Goal: Task Accomplishment & Management: Manage account settings

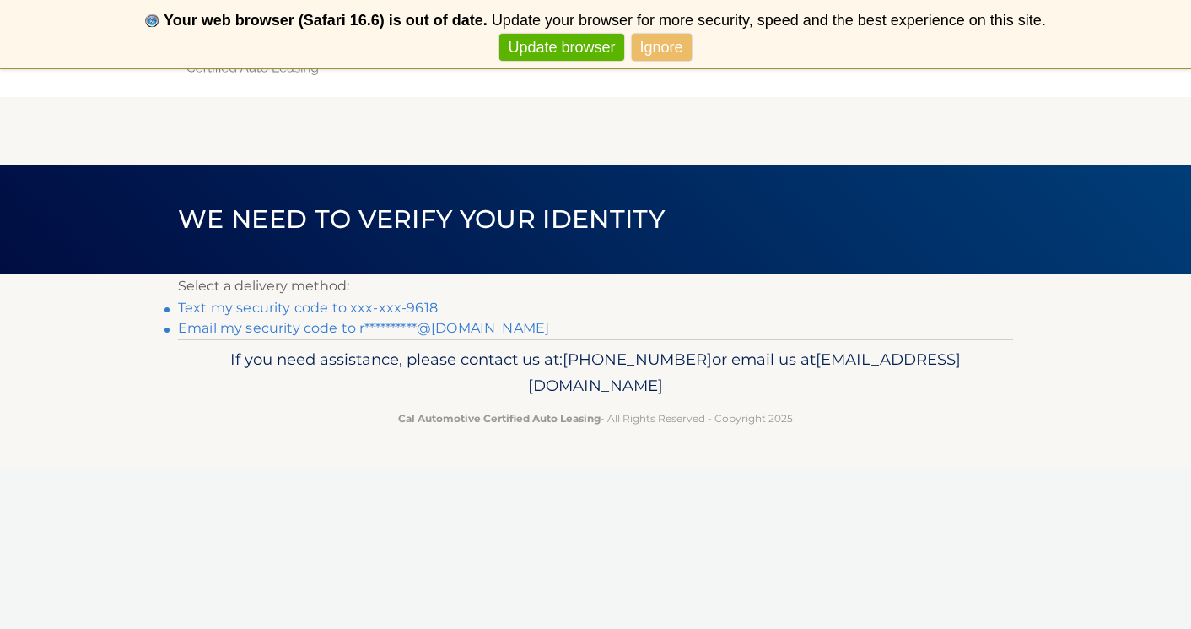
click at [672, 46] on link "Ignore" at bounding box center [662, 48] width 60 height 28
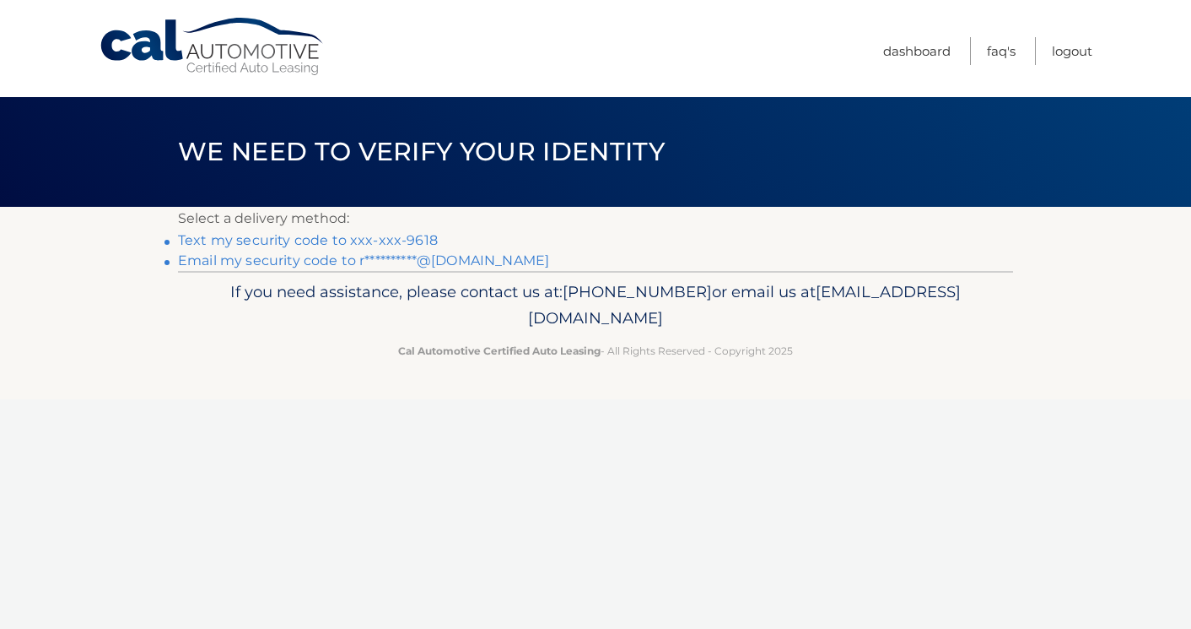
click at [370, 236] on link "Text my security code to xxx-xxx-9618" at bounding box center [308, 240] width 260 height 16
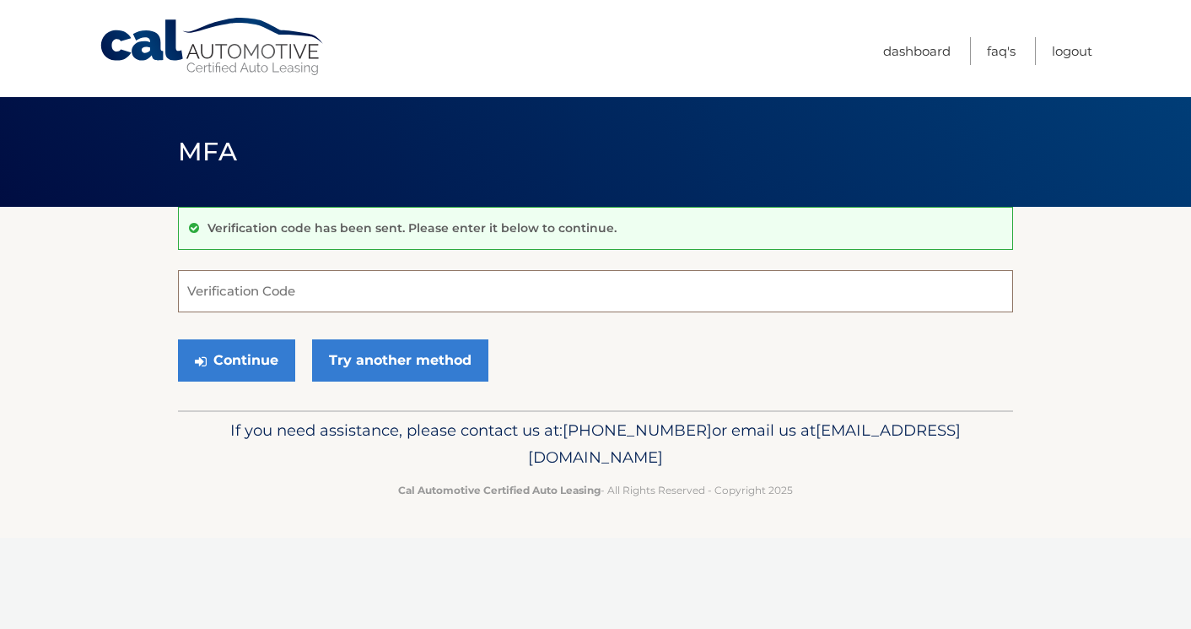
click at [378, 281] on input "Verification Code" at bounding box center [595, 291] width 835 height 42
type input "218344"
click at [258, 371] on button "Continue" at bounding box center [236, 360] width 117 height 42
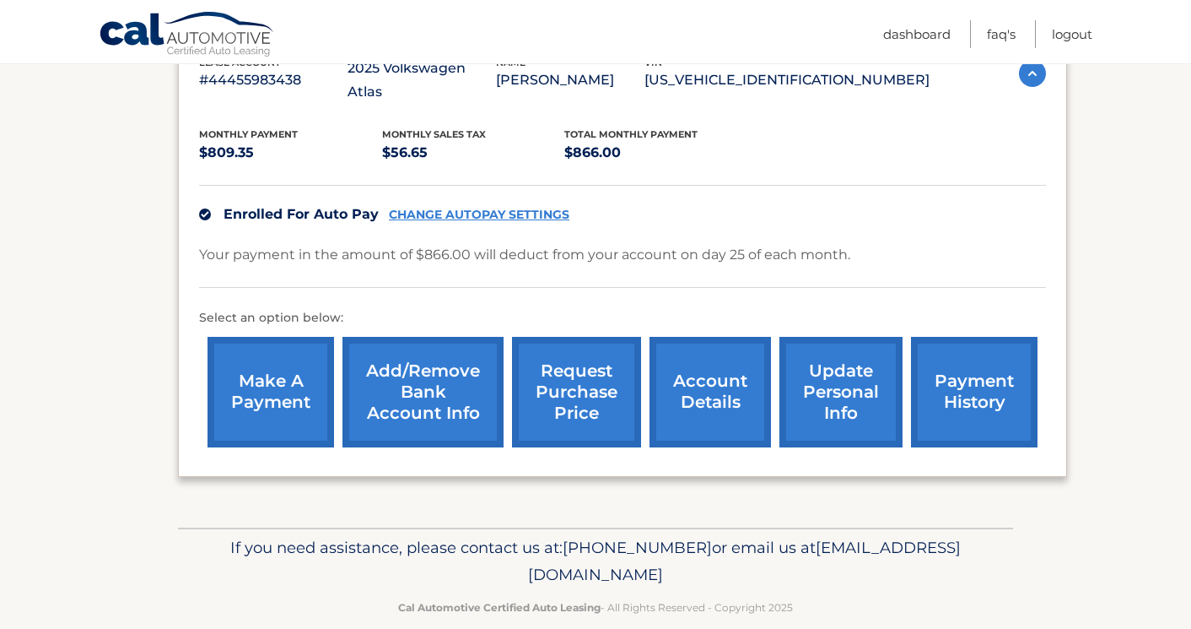
scroll to position [326, 0]
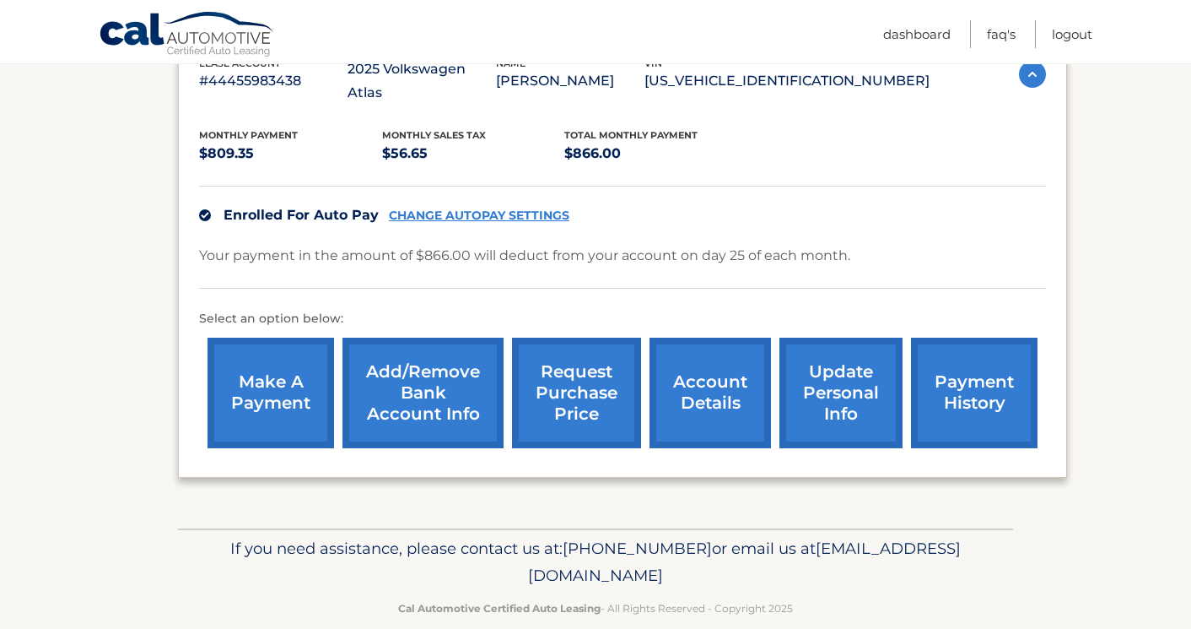
click at [691, 385] on link "account details" at bounding box center [710, 392] width 121 height 111
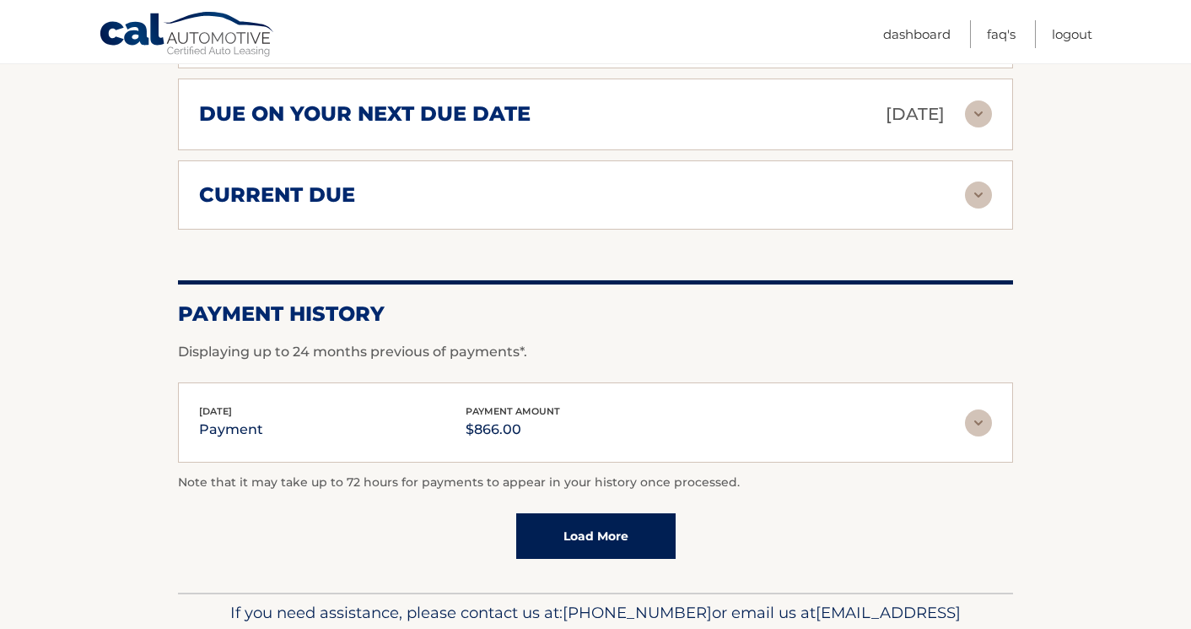
scroll to position [1086, 0]
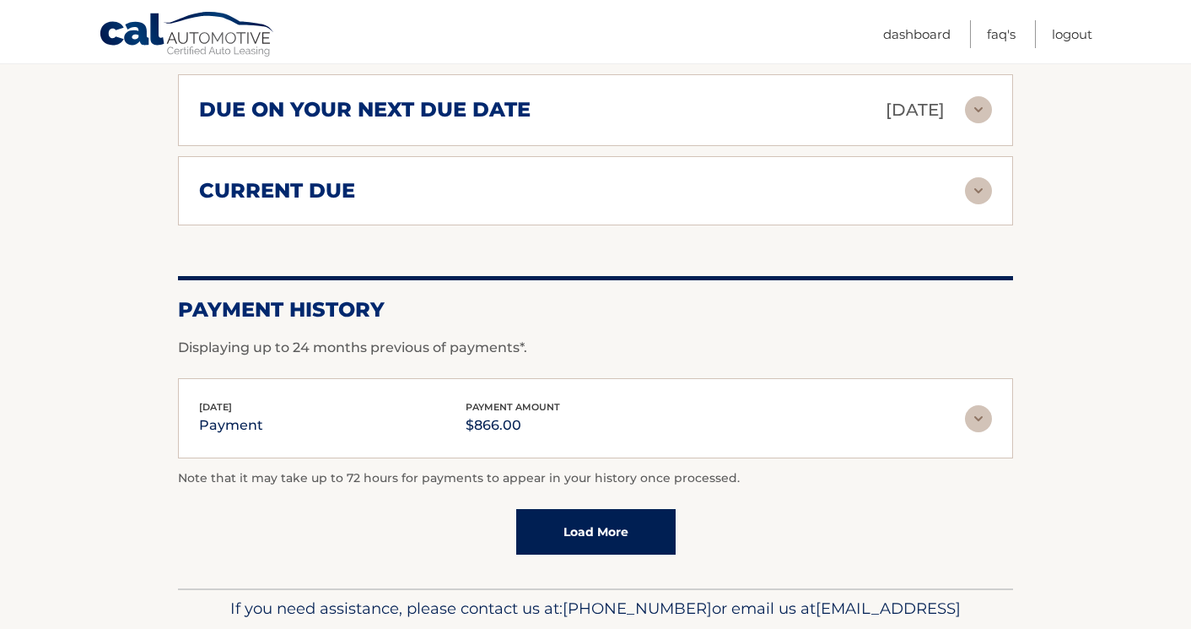
click at [716, 428] on div "[DATE] payment payment amount $866.00 Late Charges $0.00 Miscelleneous Charges*…" at bounding box center [595, 418] width 835 height 80
click at [984, 405] on img at bounding box center [978, 418] width 27 height 27
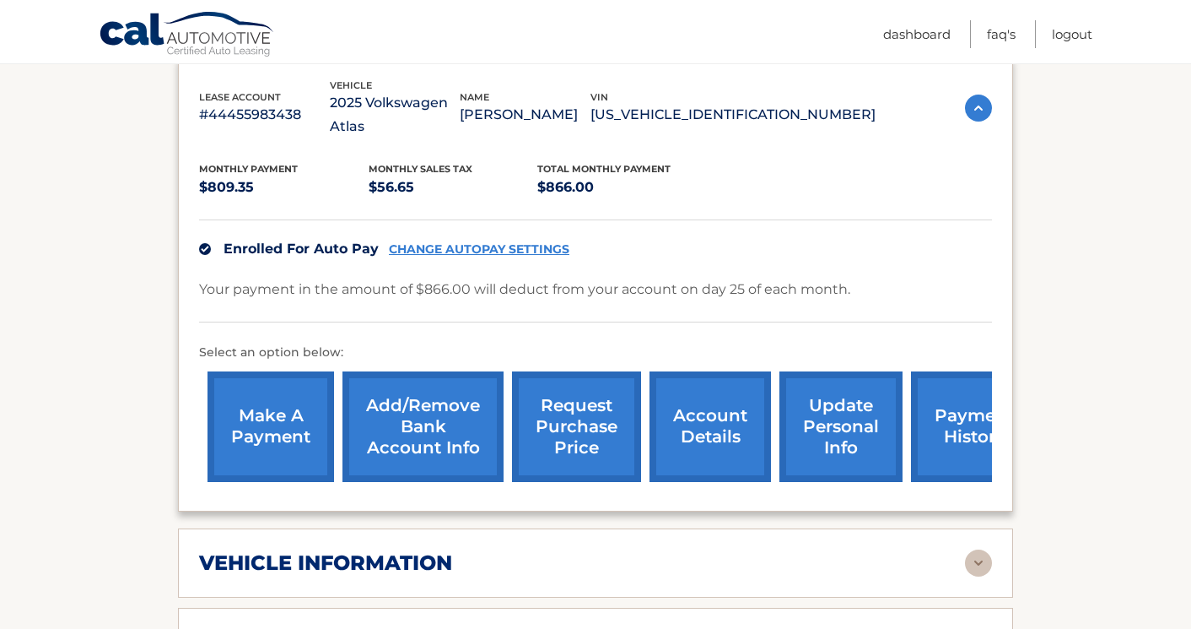
scroll to position [313, 0]
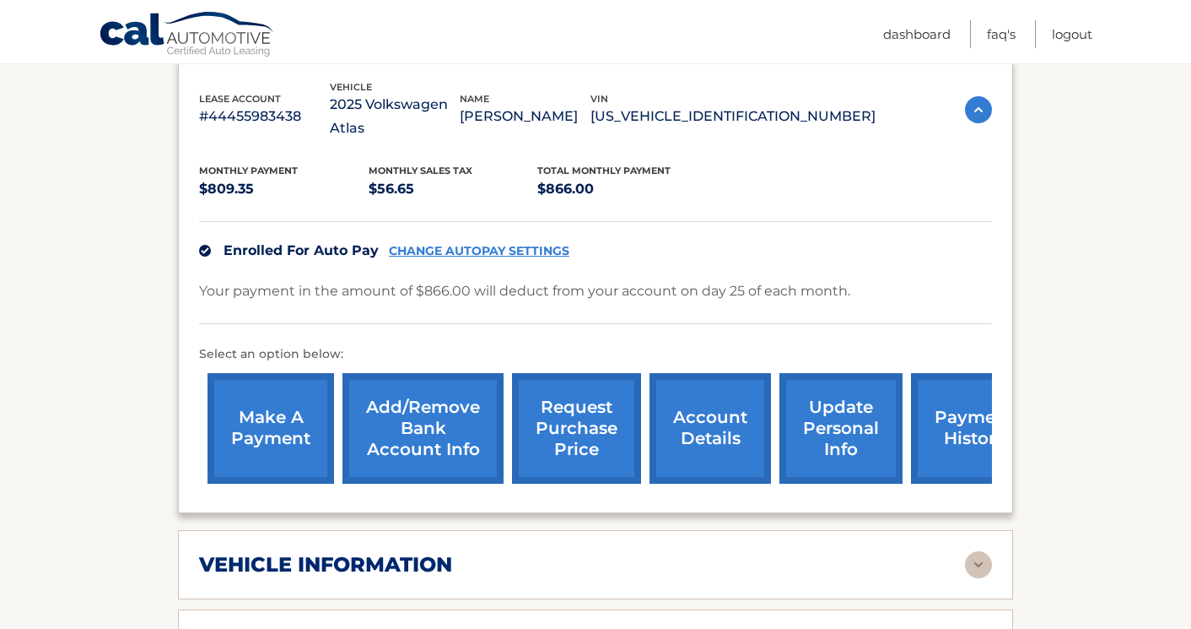
click at [516, 244] on link "CHANGE AUTOPAY SETTINGS" at bounding box center [479, 251] width 181 height 14
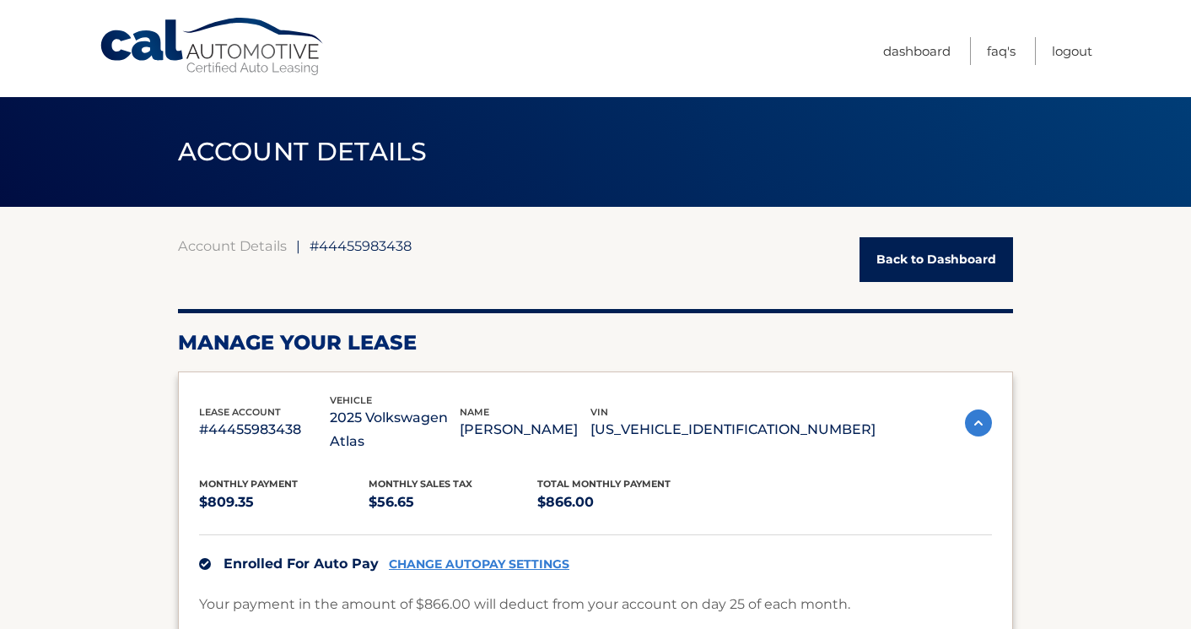
scroll to position [0, 0]
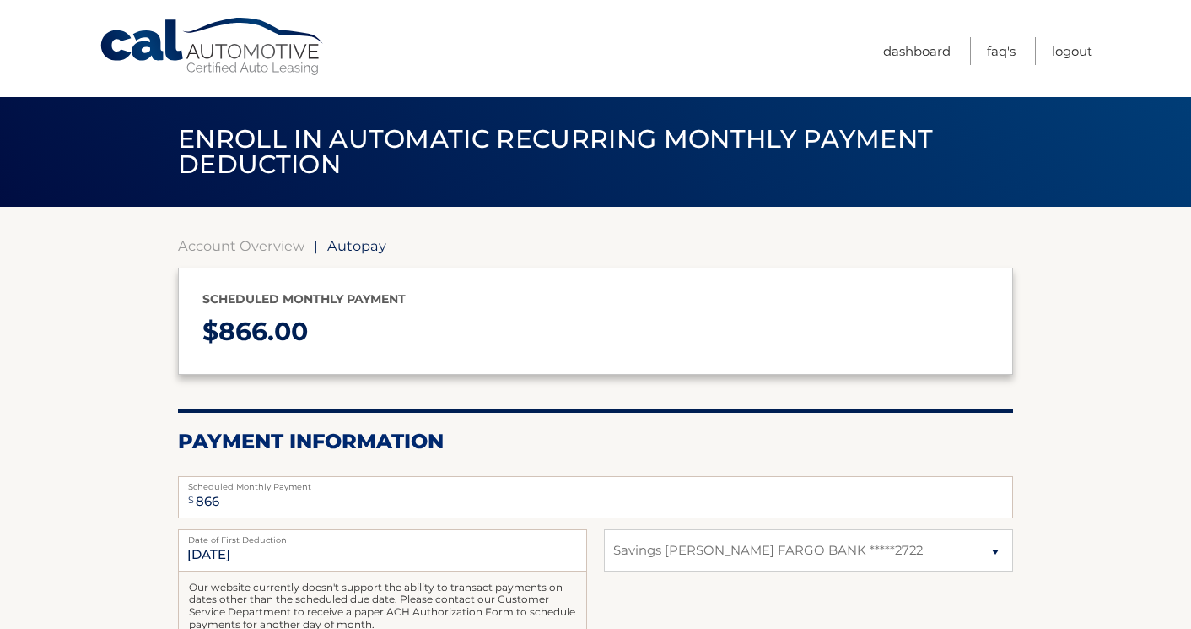
select select "ZTU3MzkyOGEtMTMwYi00OGNmLTgzNWUtYzVlZjc0NzkyMTk2"
